Goal: Book appointment/travel/reservation

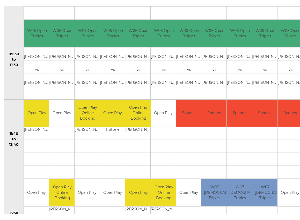
scroll to position [159, 0]
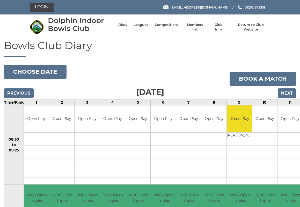
click at [149, 25] on li "Leagues Club leagues - Winter 2025/2026 Club leagues - Summer 2025 Club leagues…" at bounding box center [138, 27] width 21 height 14
click at [148, 27] on link "Leagues" at bounding box center [141, 27] width 16 height 9
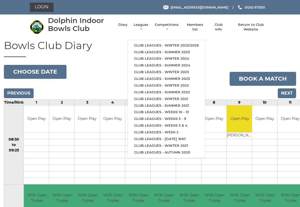
click at [149, 42] on link "Club leagues - Winter 2025/2026" at bounding box center [166, 45] width 77 height 7
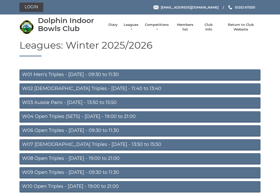
click at [40, 116] on link "W04 Open Triples (SETS) - [DATE] - 19:00 to 21:00" at bounding box center [139, 116] width 241 height 11
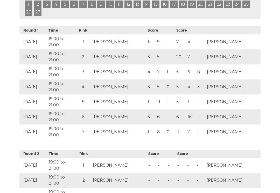
scroll to position [283, 0]
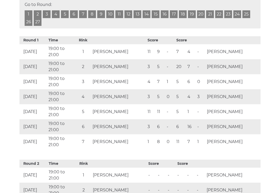
scroll to position [290, 0]
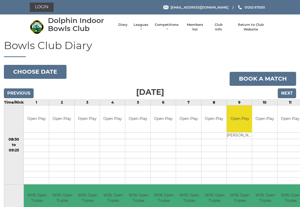
click at [31, 71] on button "Choose date" at bounding box center [35, 72] width 63 height 14
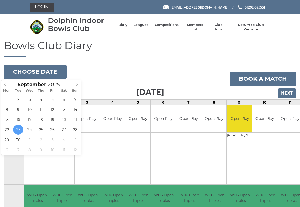
click at [75, 82] on span at bounding box center [76, 83] width 9 height 7
type input "2025-10-04"
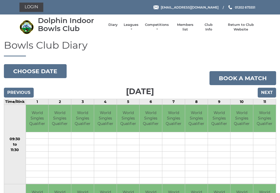
click at [269, 91] on input "Next" at bounding box center [266, 93] width 18 height 10
click at [33, 69] on button "Choose date" at bounding box center [35, 71] width 63 height 14
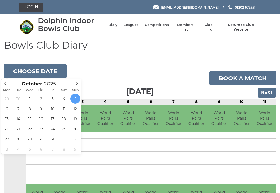
click at [7, 83] on icon at bounding box center [6, 84] width 4 height 4
